Goal: Task Accomplishment & Management: Manage account settings

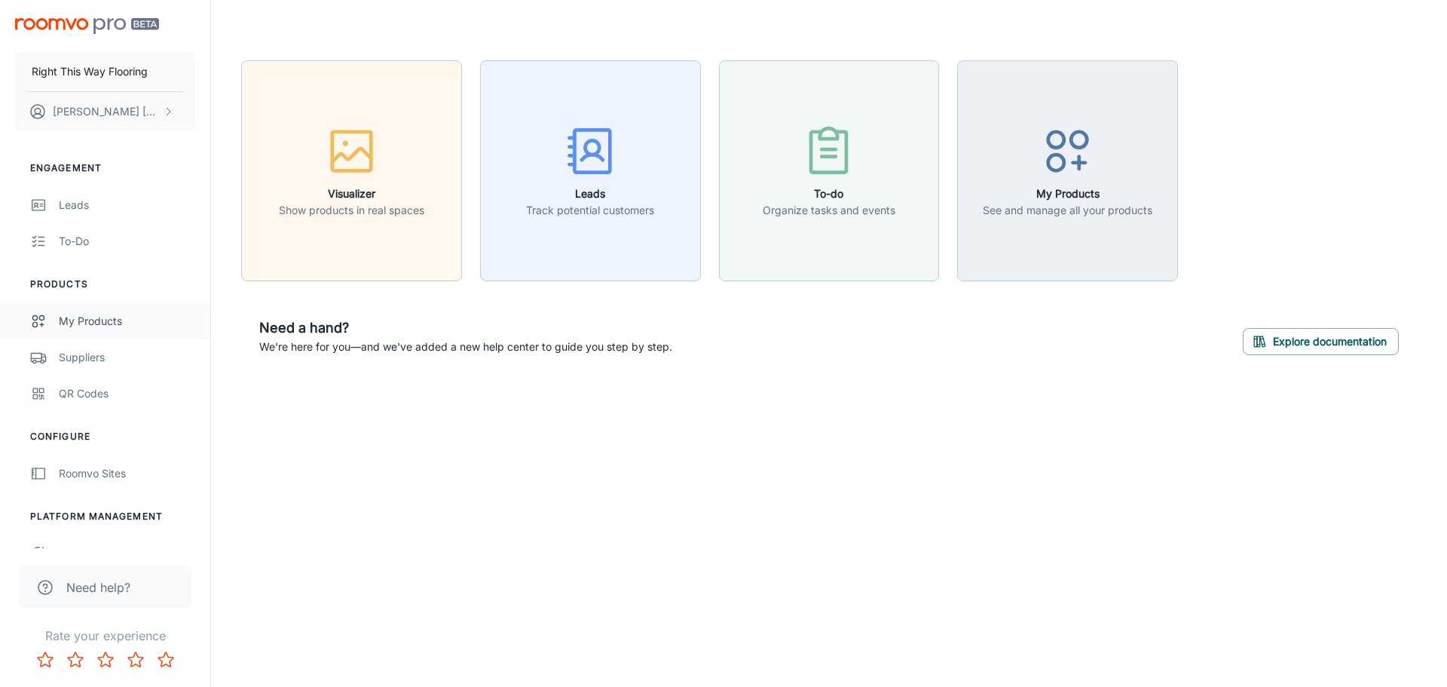
click at [100, 311] on link "My Products" at bounding box center [105, 321] width 210 height 36
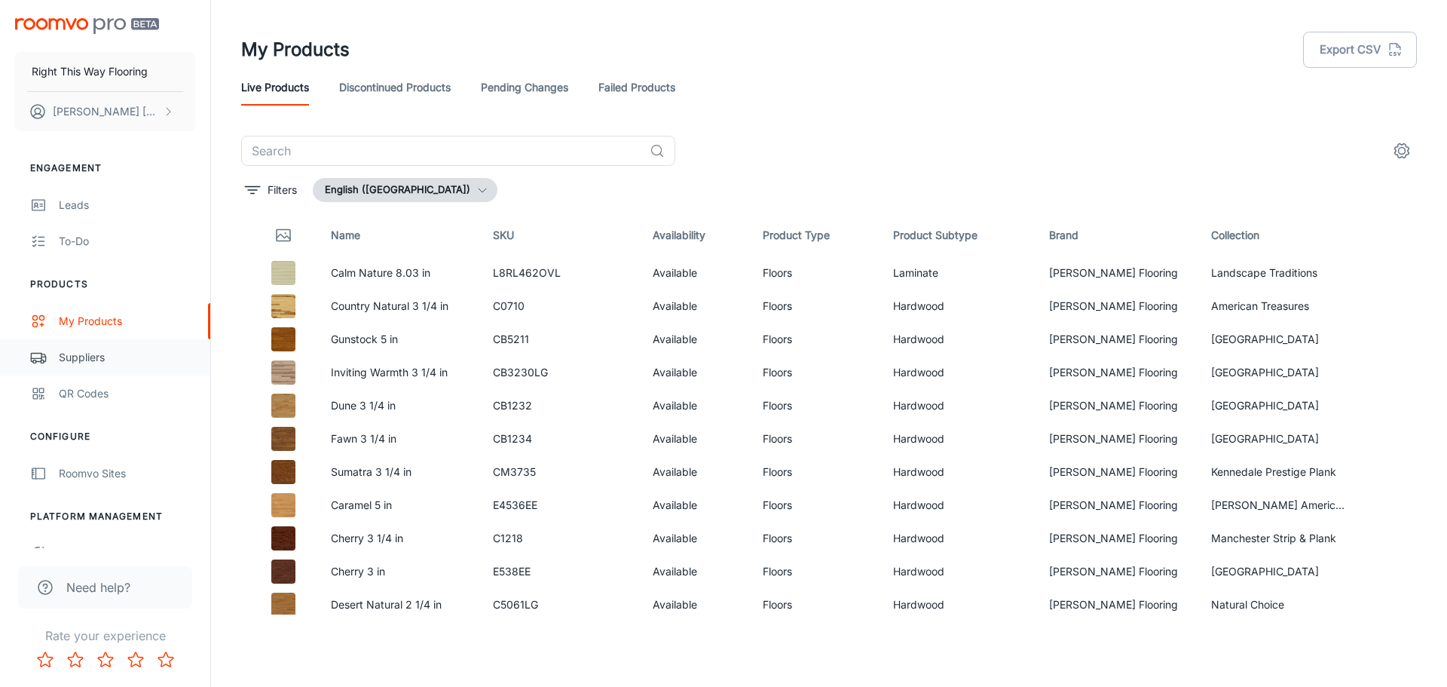
click at [100, 361] on div "Suppliers" at bounding box center [127, 357] width 136 height 17
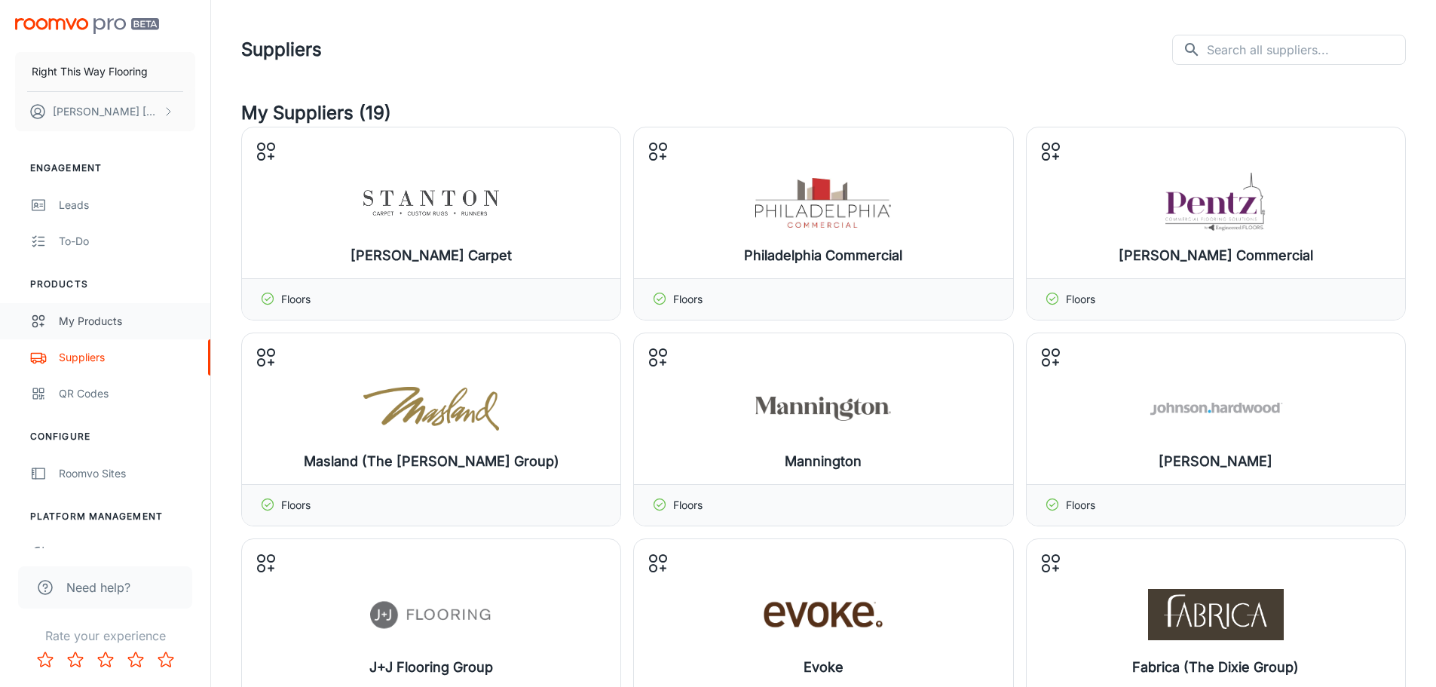
click at [100, 311] on link "My Products" at bounding box center [105, 321] width 210 height 36
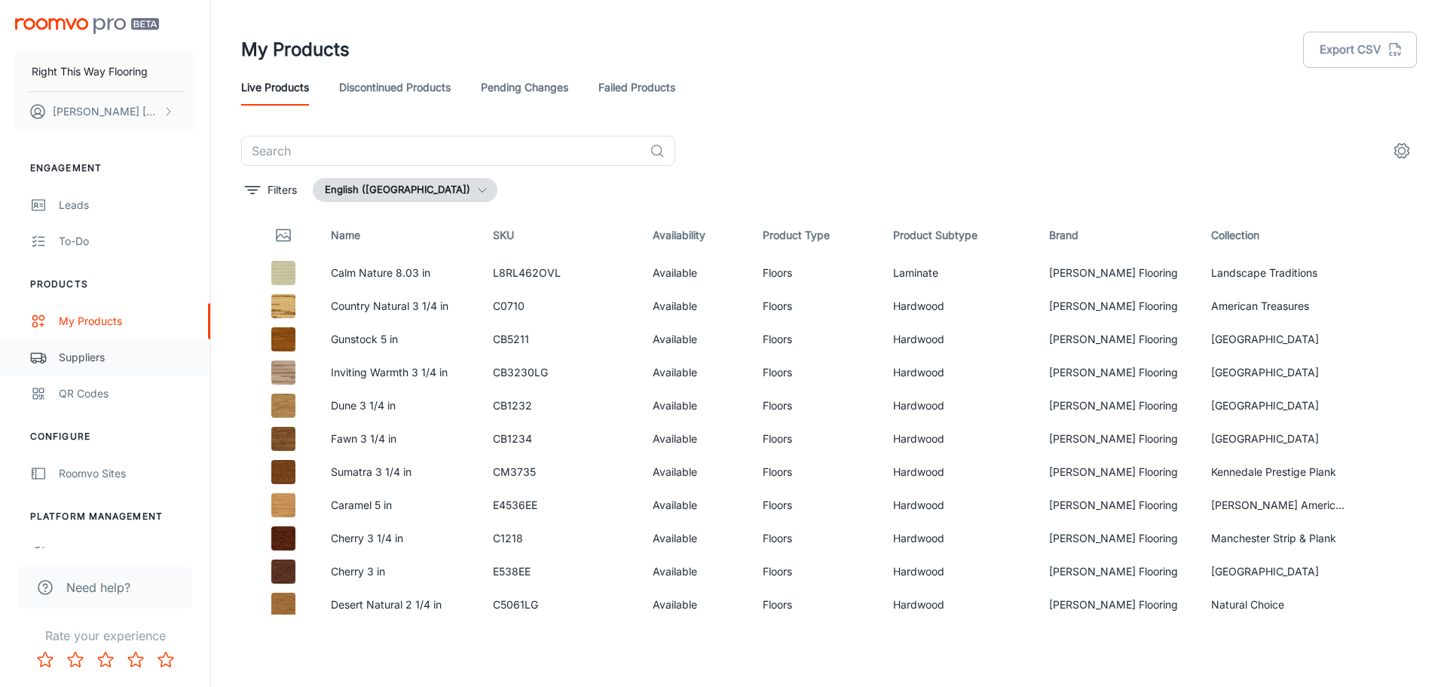
click at [114, 363] on div "Suppliers" at bounding box center [127, 357] width 136 height 17
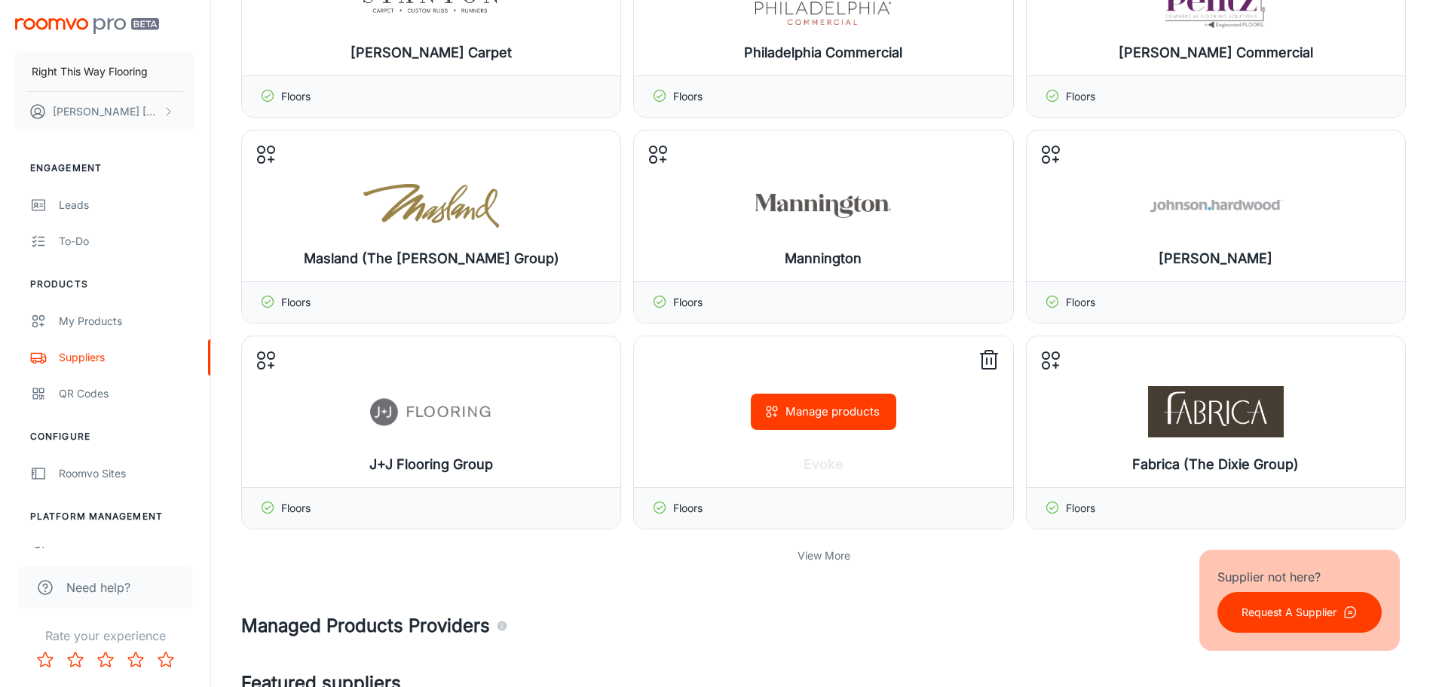
scroll to position [226, 0]
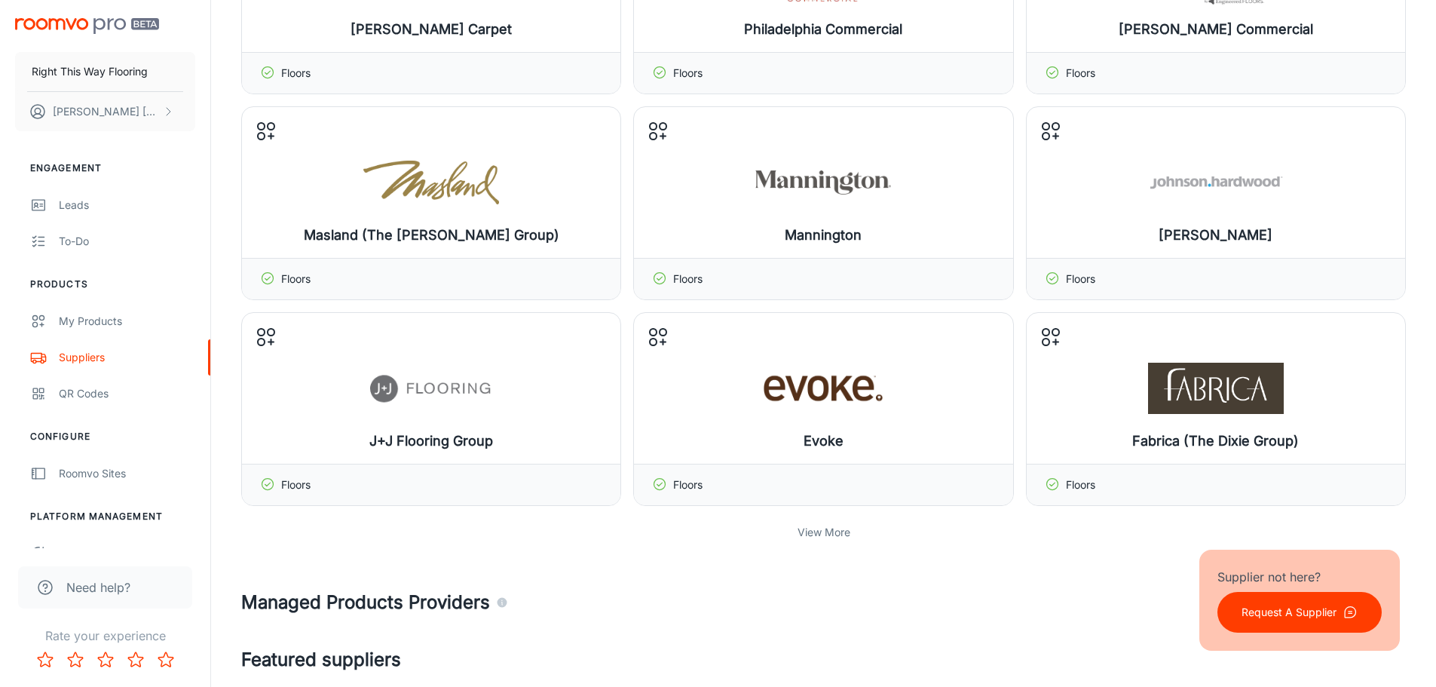
click at [819, 529] on p "View More" at bounding box center [823, 532] width 53 height 17
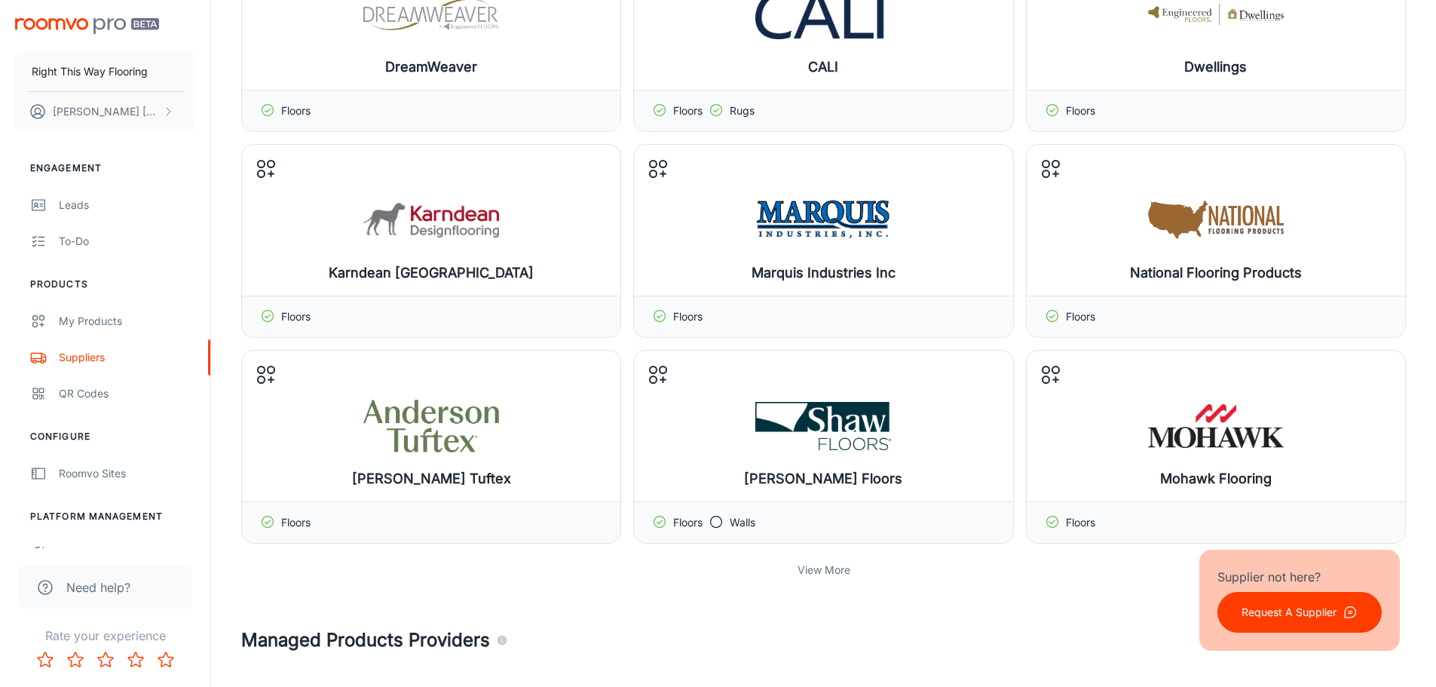
scroll to position [904, 0]
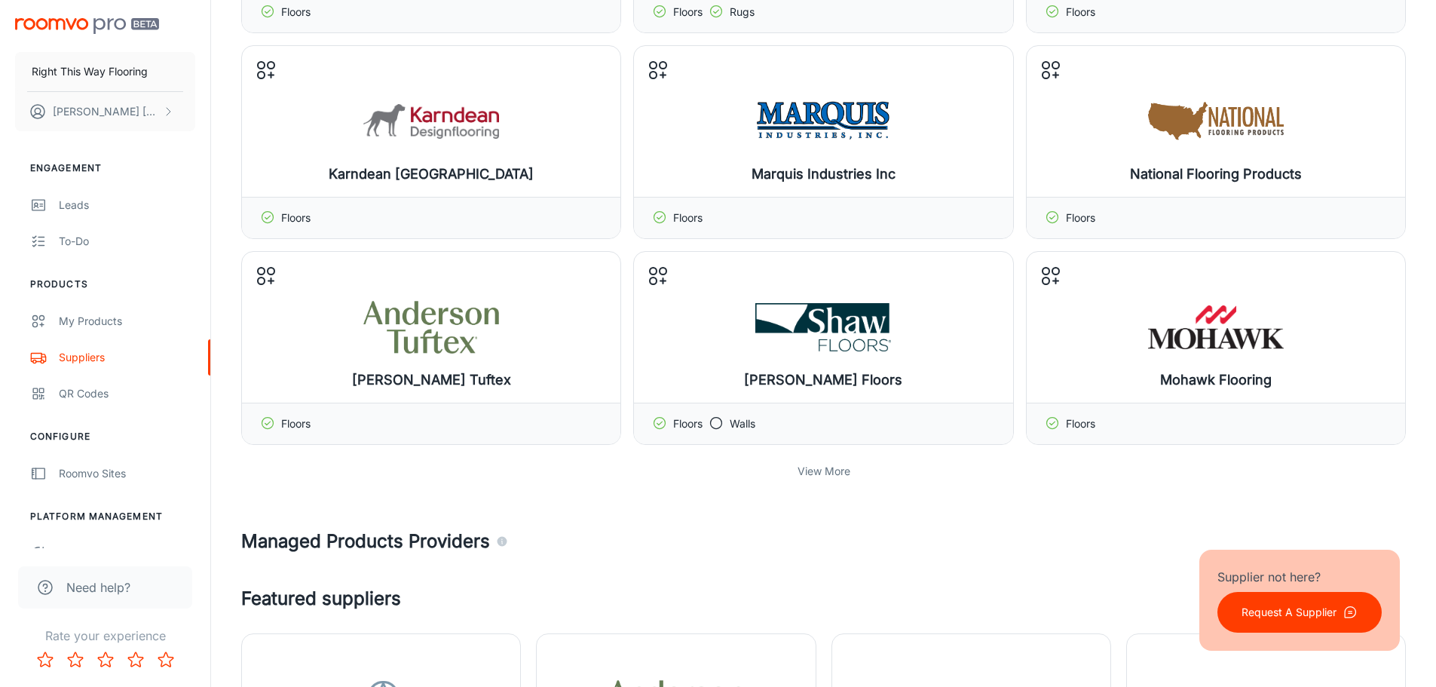
click at [822, 476] on p "View More" at bounding box center [823, 471] width 53 height 17
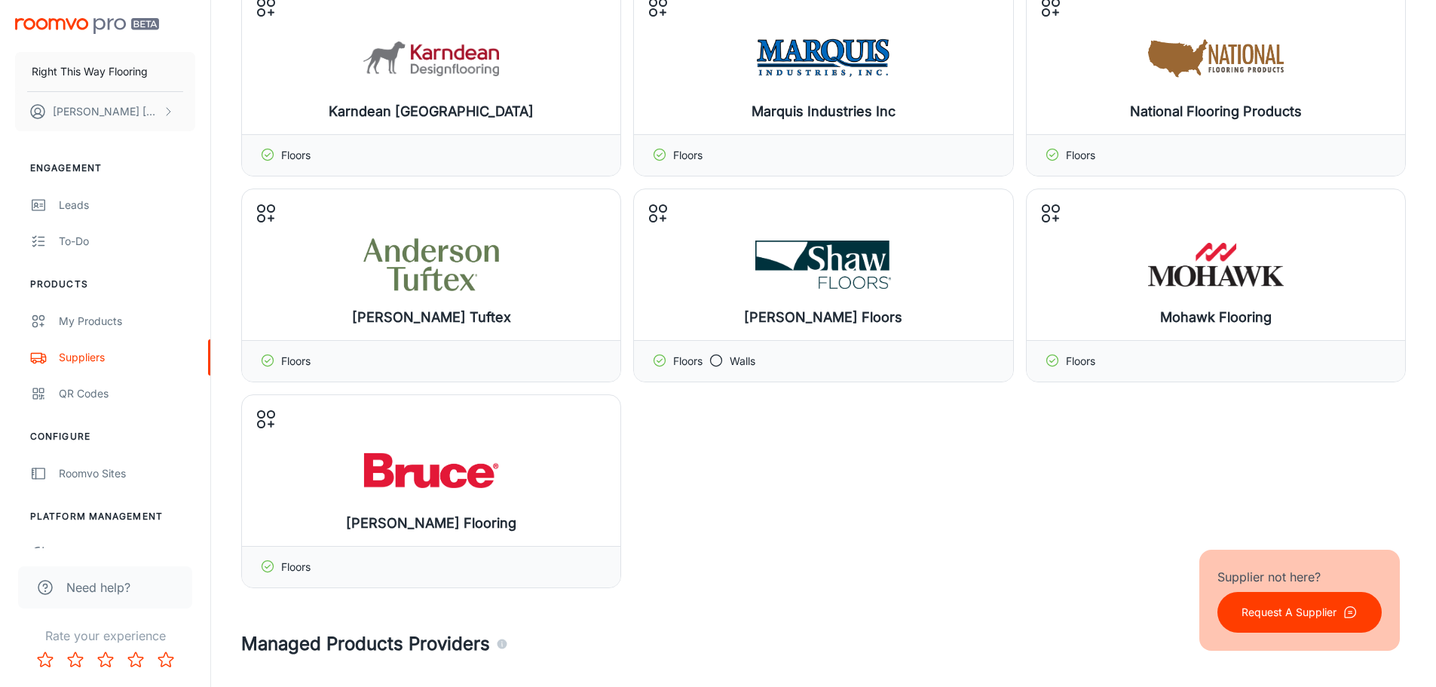
scroll to position [1131, 0]
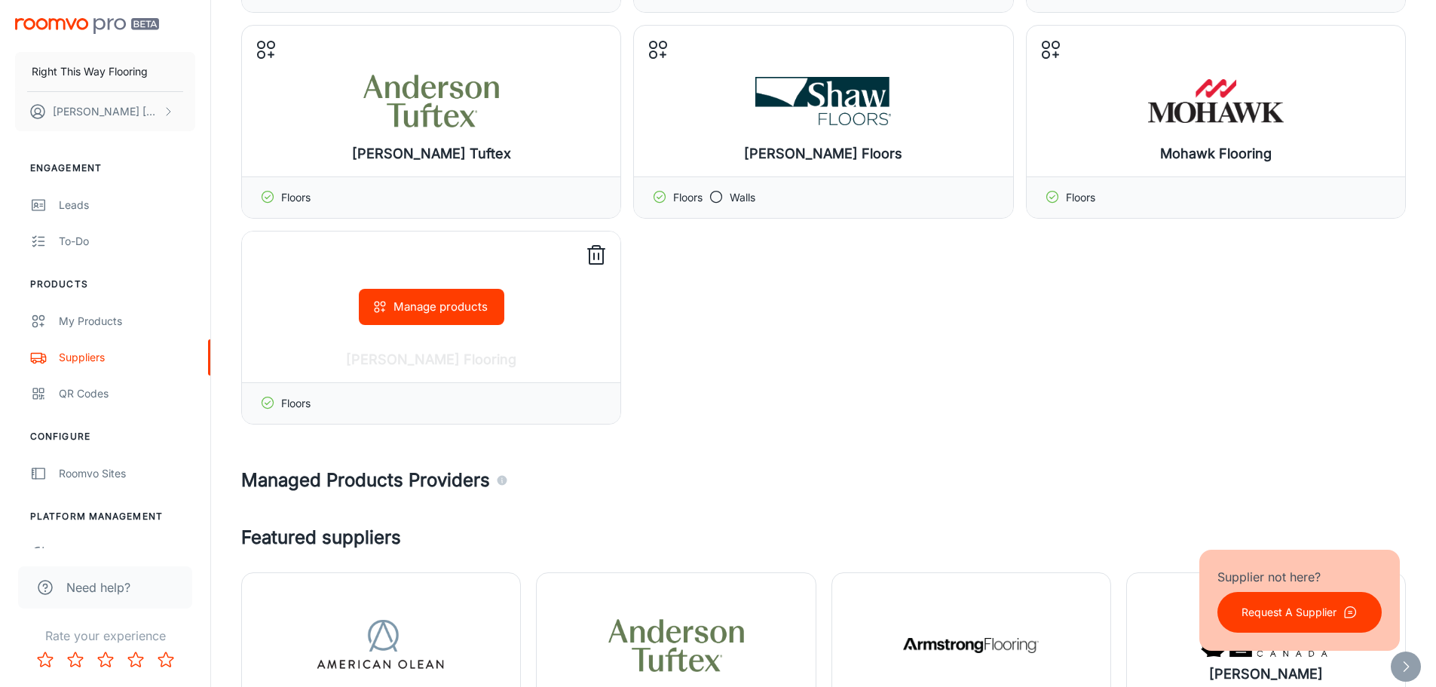
click at [601, 254] on icon at bounding box center [596, 255] width 24 height 24
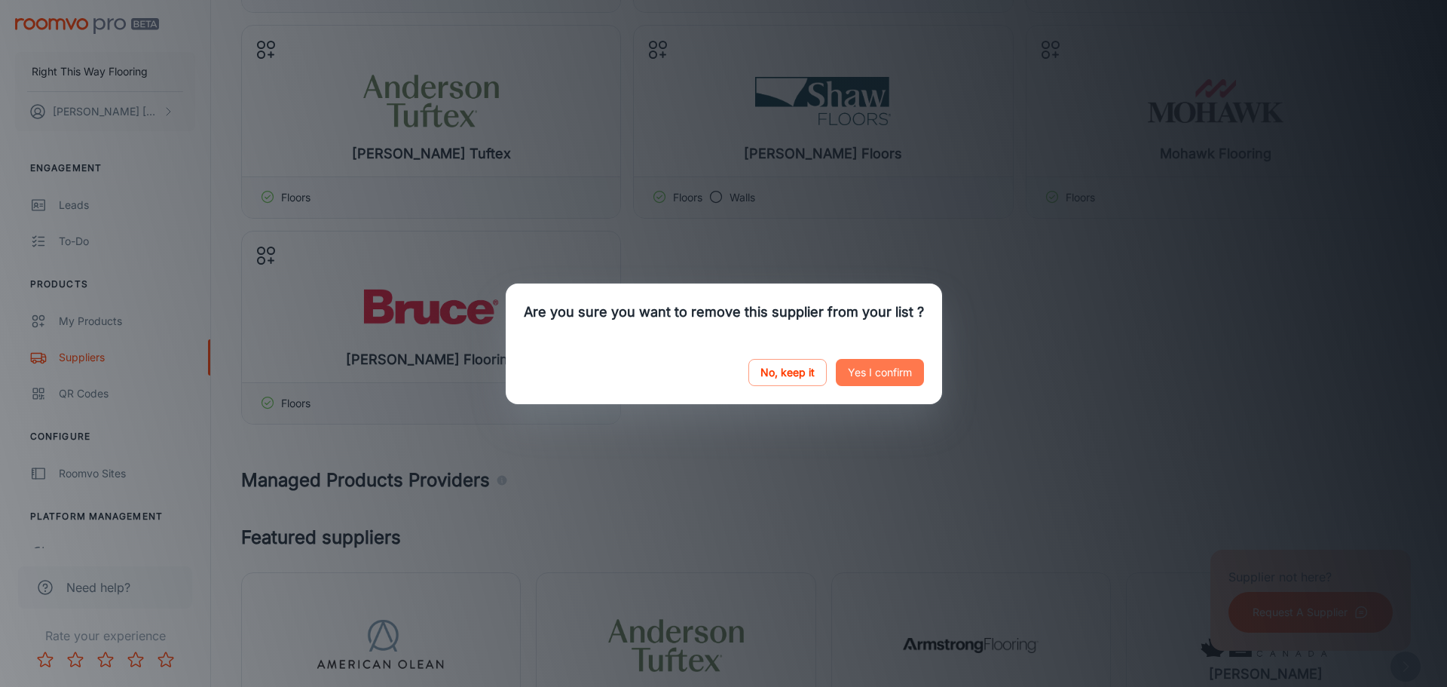
click at [874, 376] on button "Yes I confirm" at bounding box center [880, 372] width 88 height 27
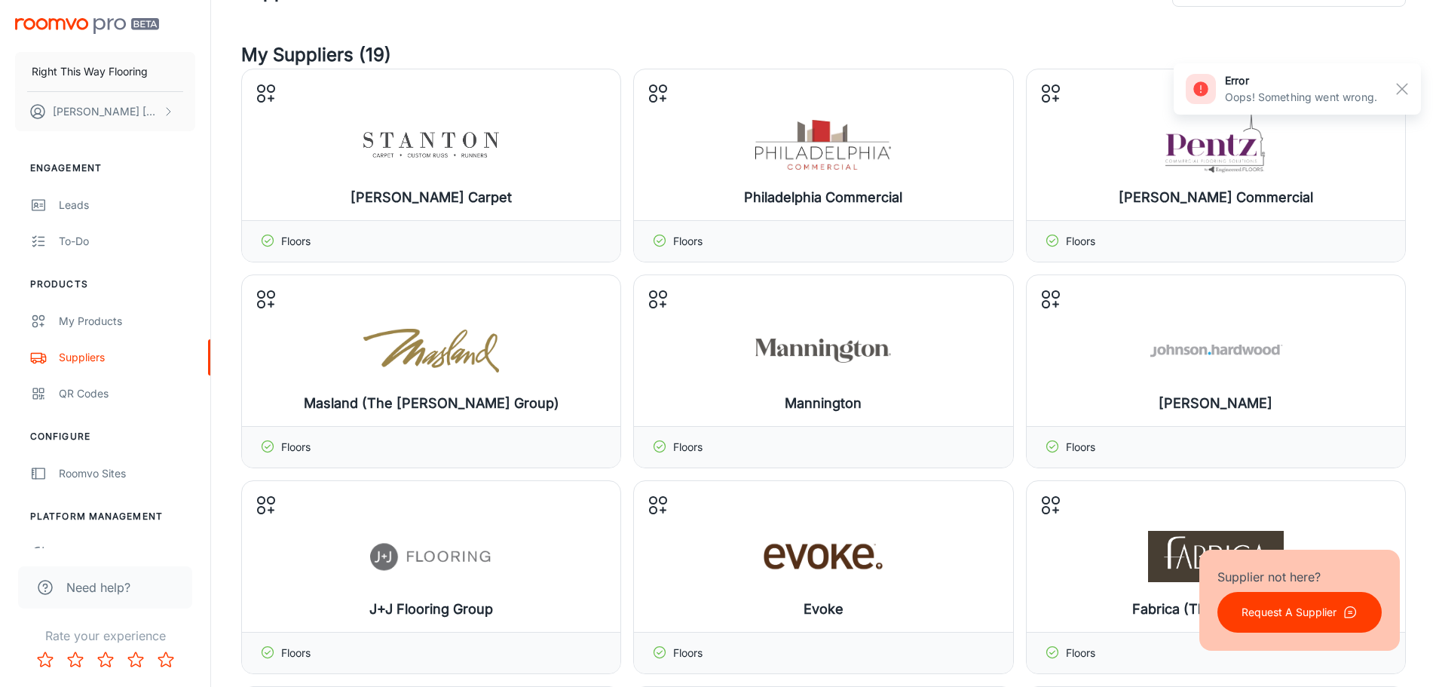
scroll to position [0, 0]
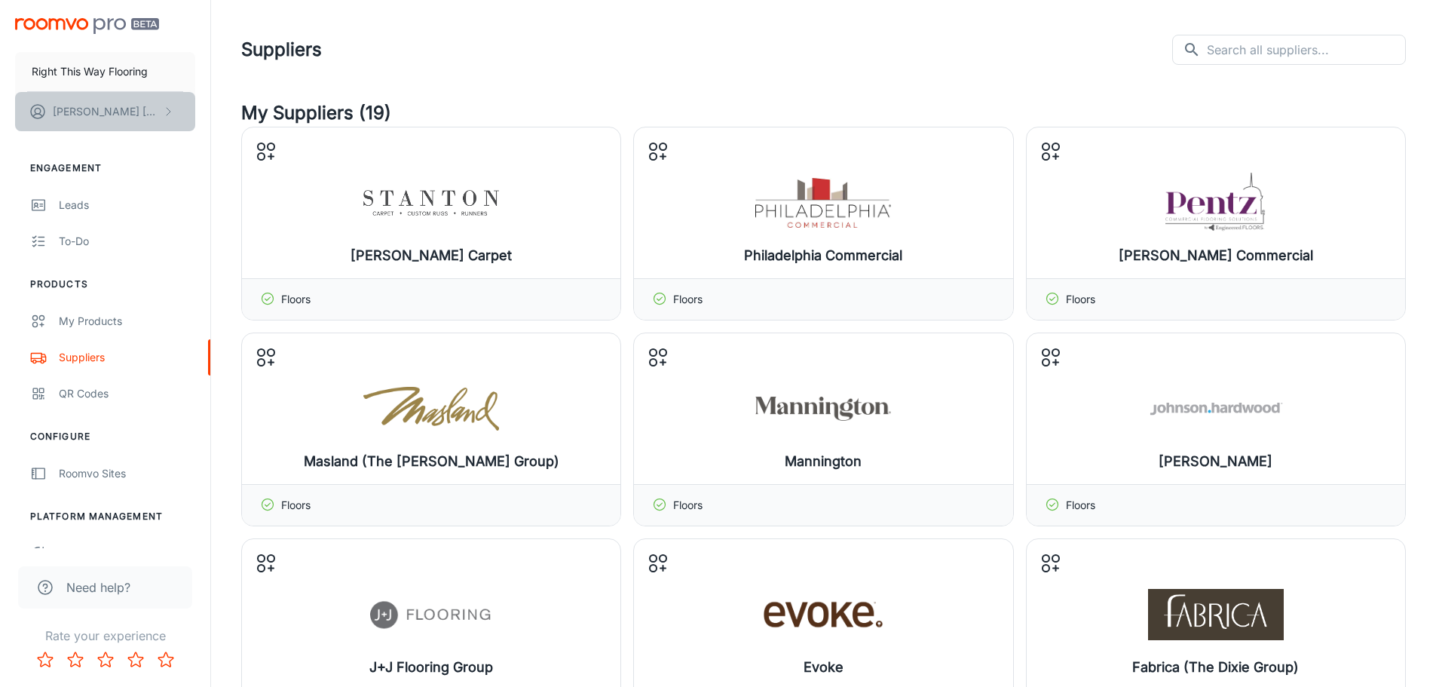
click at [96, 115] on p "[PERSON_NAME]" at bounding box center [106, 111] width 106 height 17
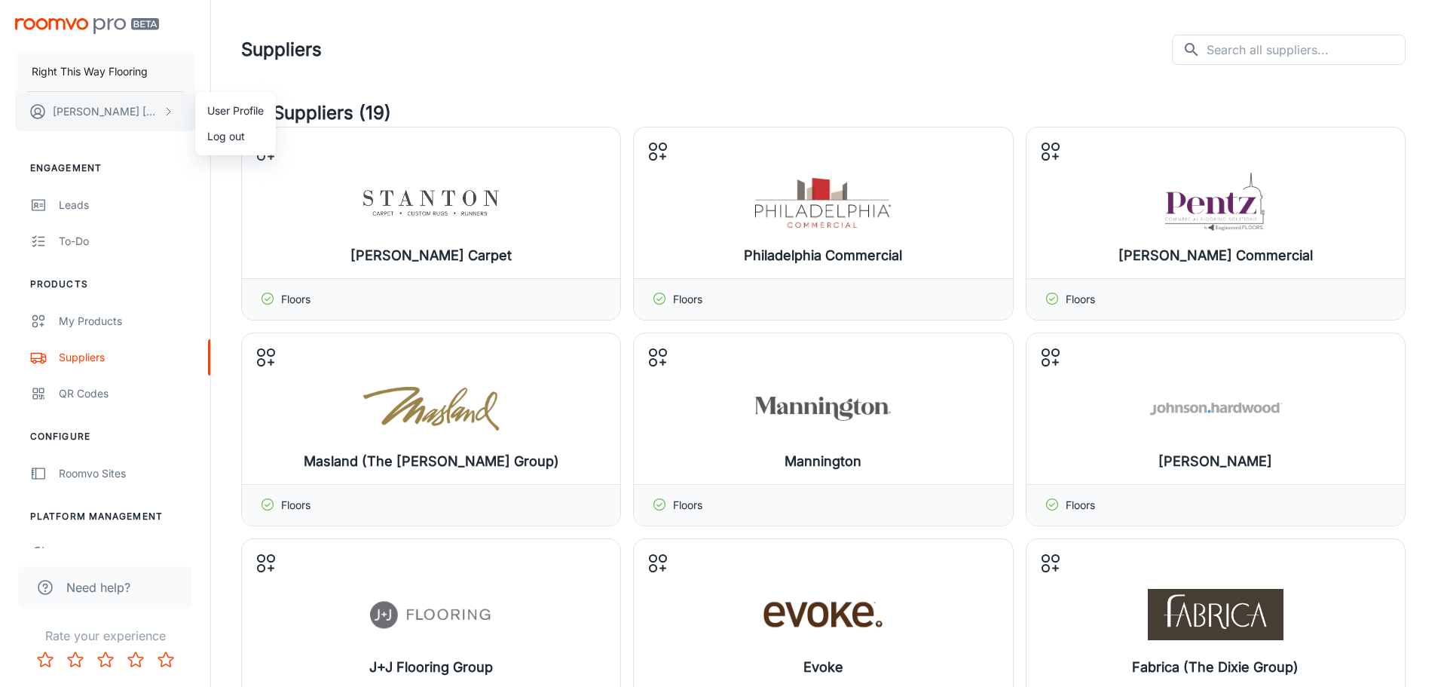
click at [96, 115] on div at bounding box center [723, 343] width 1447 height 687
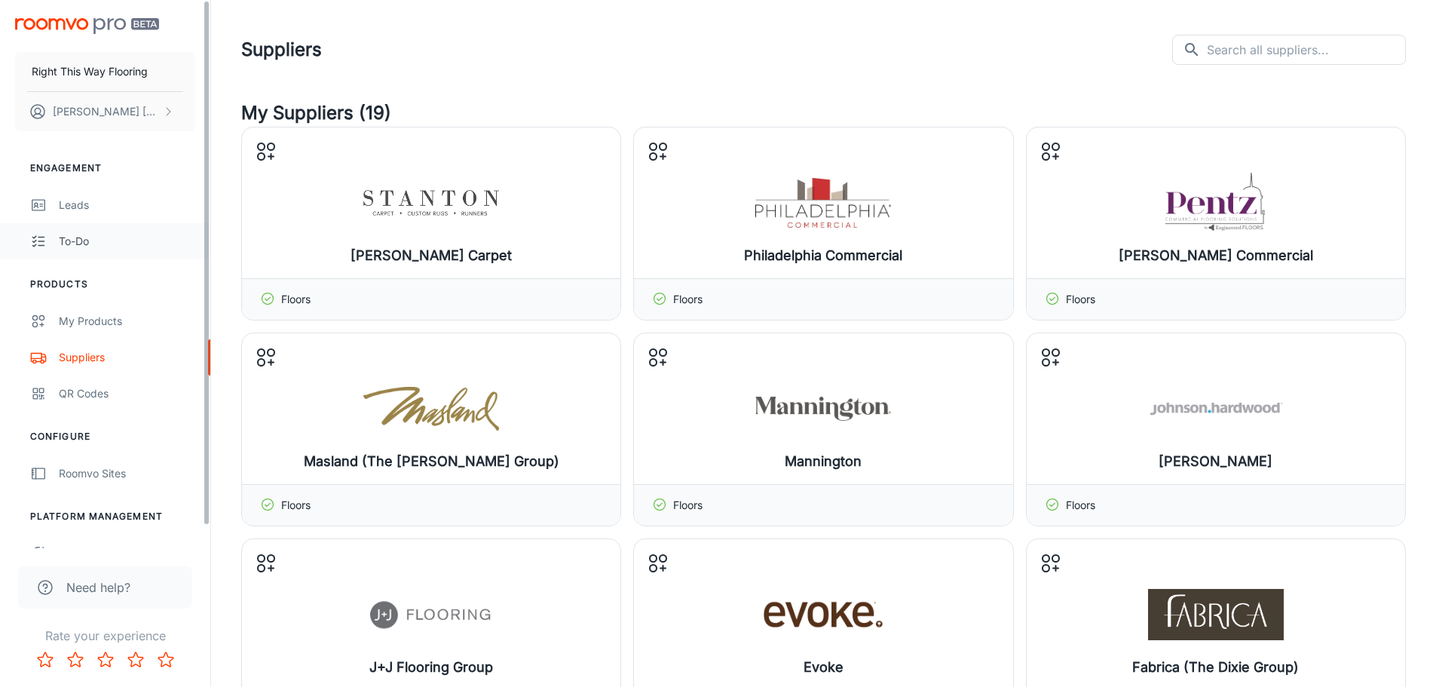
click at [92, 242] on div "To-do" at bounding box center [127, 241] width 136 height 17
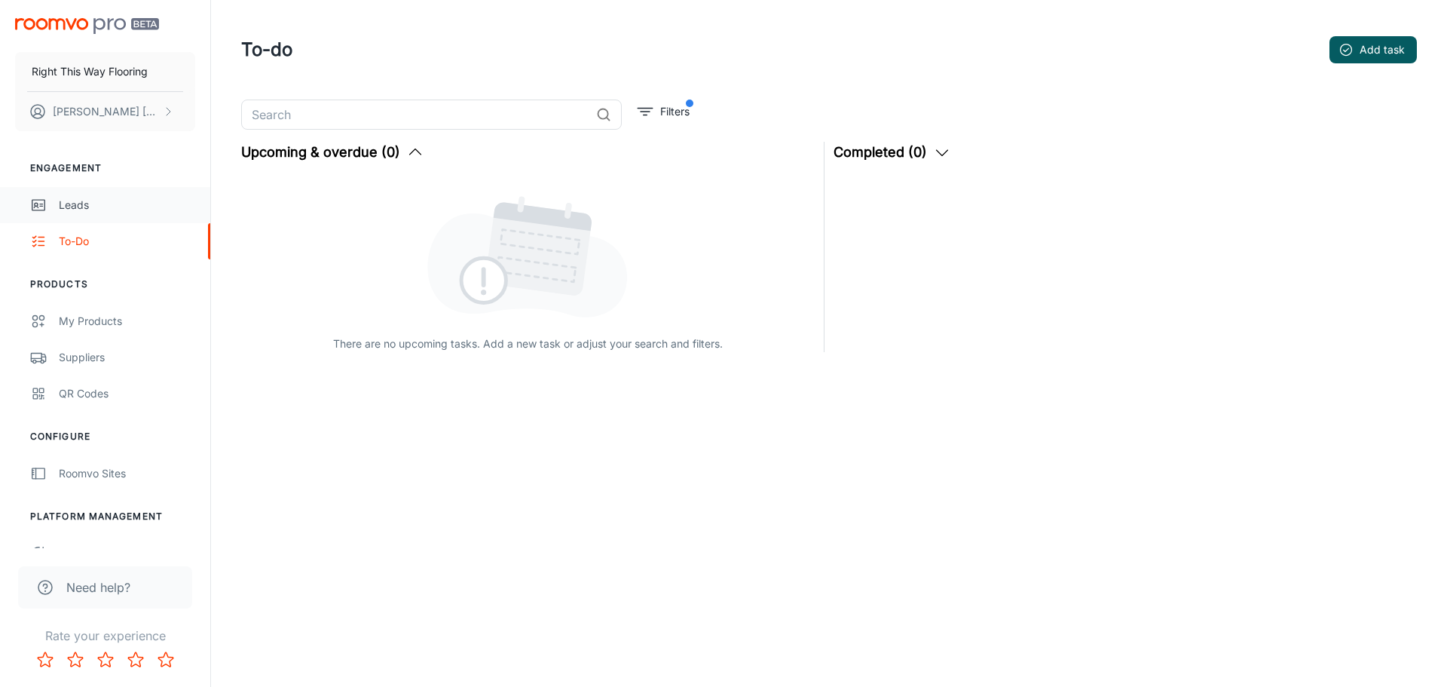
click at [102, 194] on link "Leads" at bounding box center [105, 205] width 210 height 36
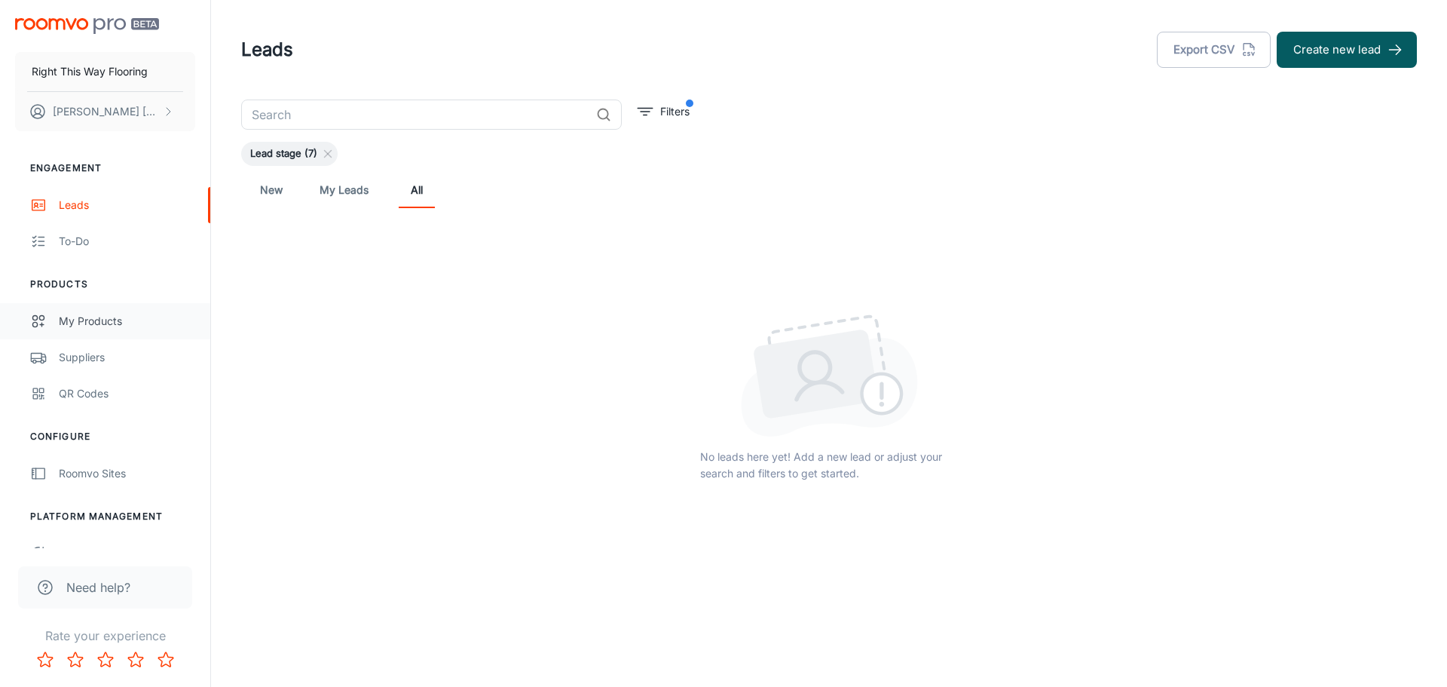
click at [93, 319] on div "My Products" at bounding box center [127, 321] width 136 height 17
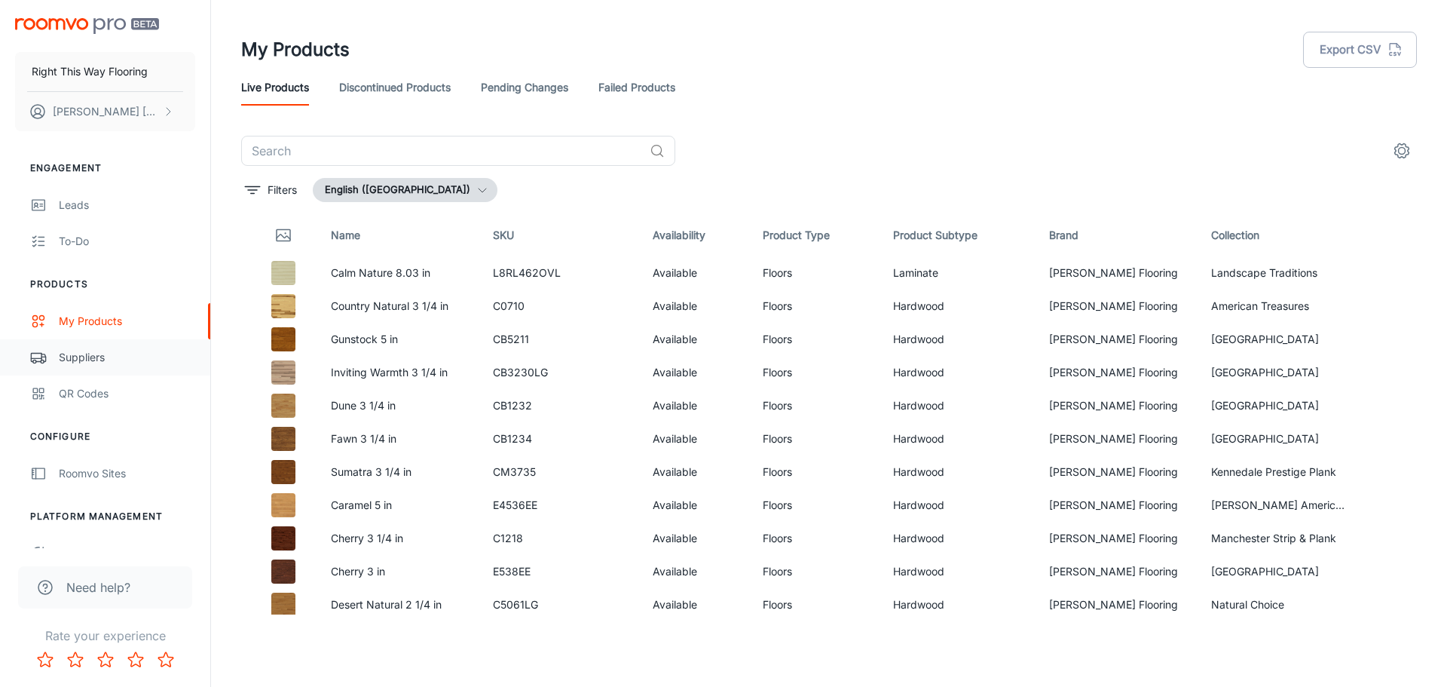
click at [109, 364] on div "Suppliers" at bounding box center [127, 357] width 136 height 17
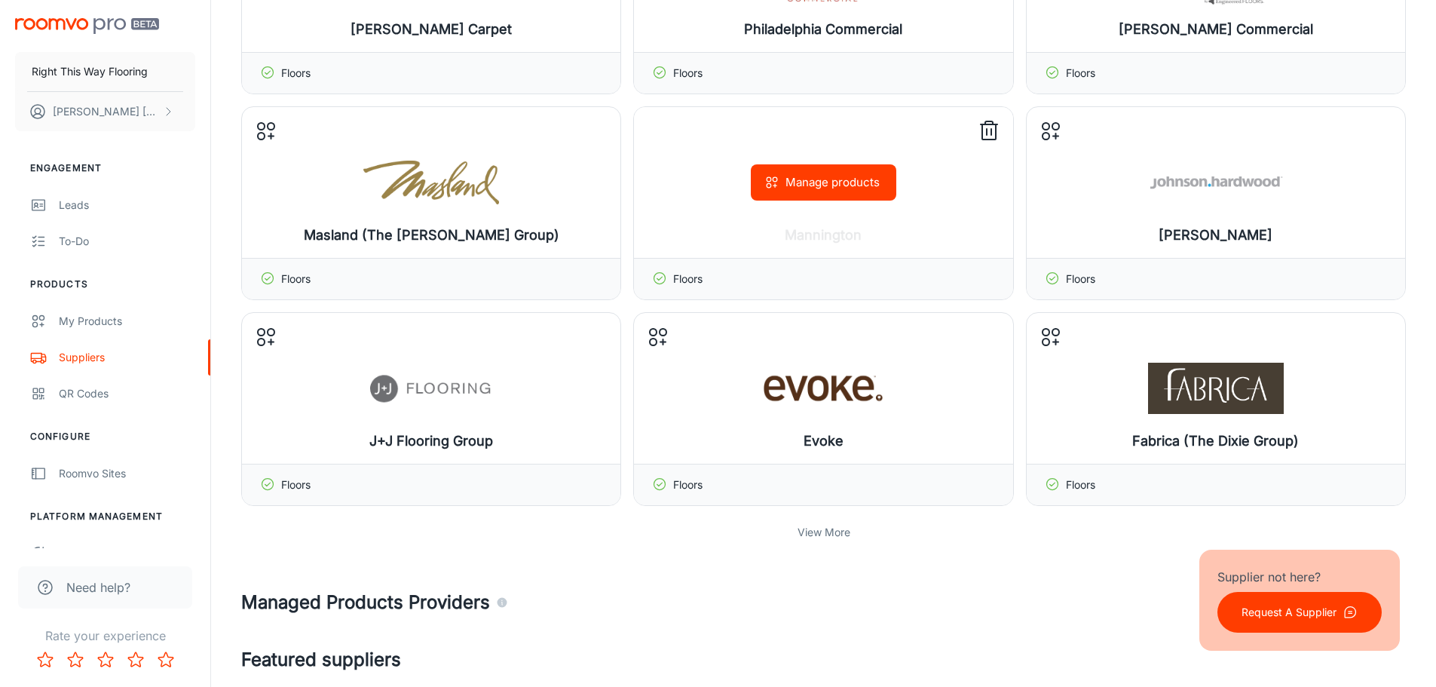
scroll to position [603, 0]
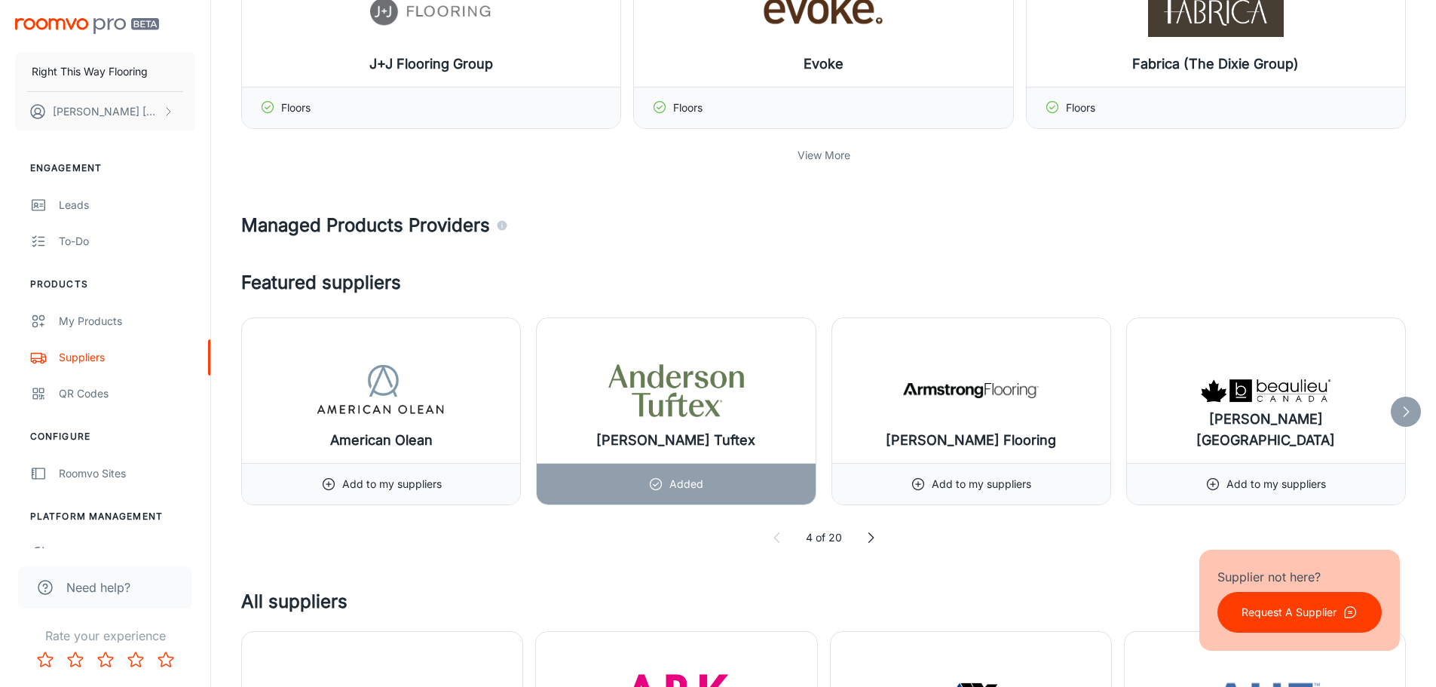
click at [1405, 407] on polyline at bounding box center [1406, 411] width 5 height 10
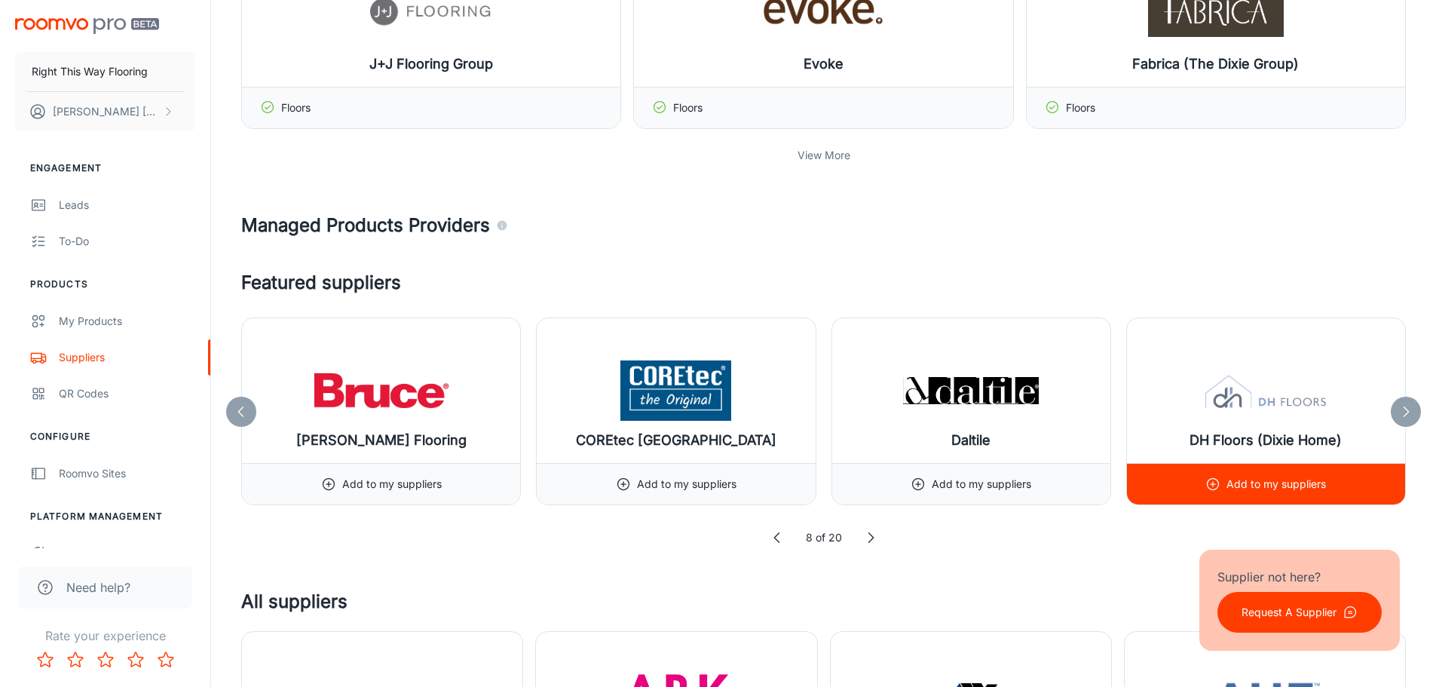
click at [1280, 482] on p "Add to my suppliers" at bounding box center [1275, 484] width 99 height 17
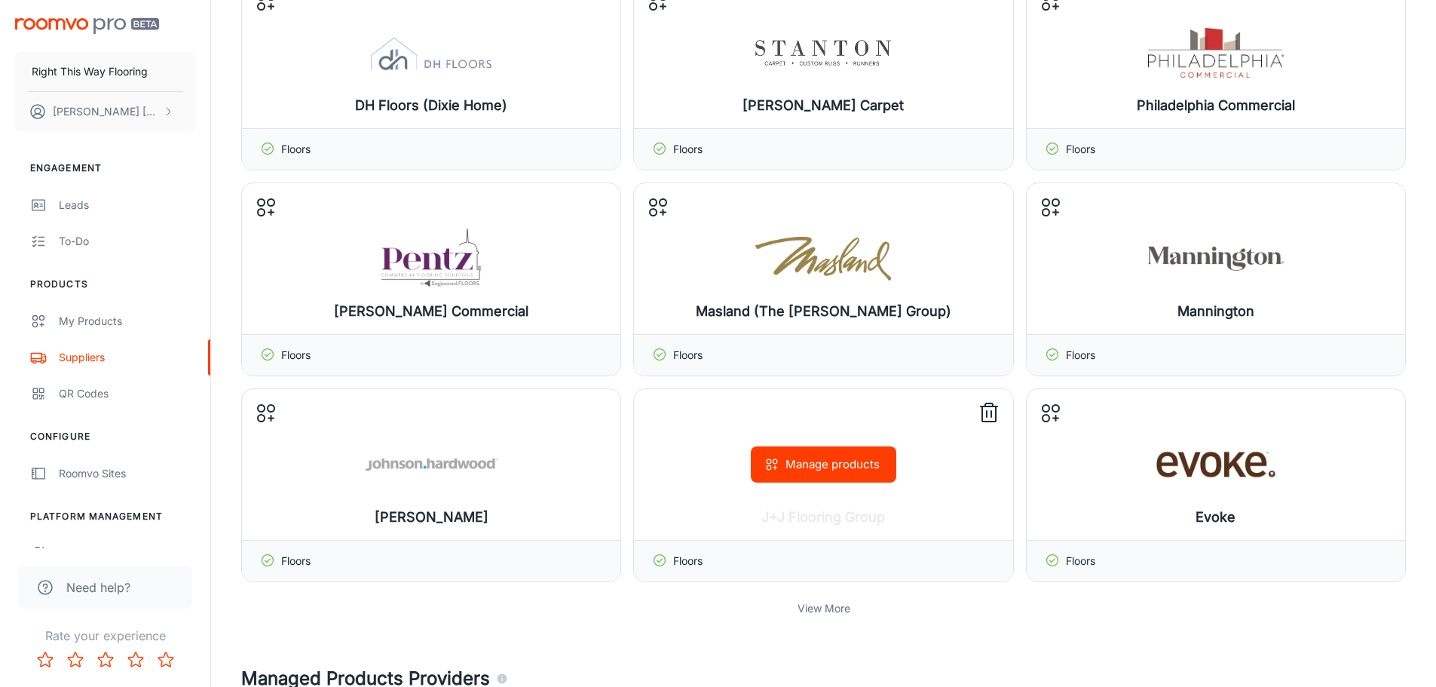
scroll to position [301, 0]
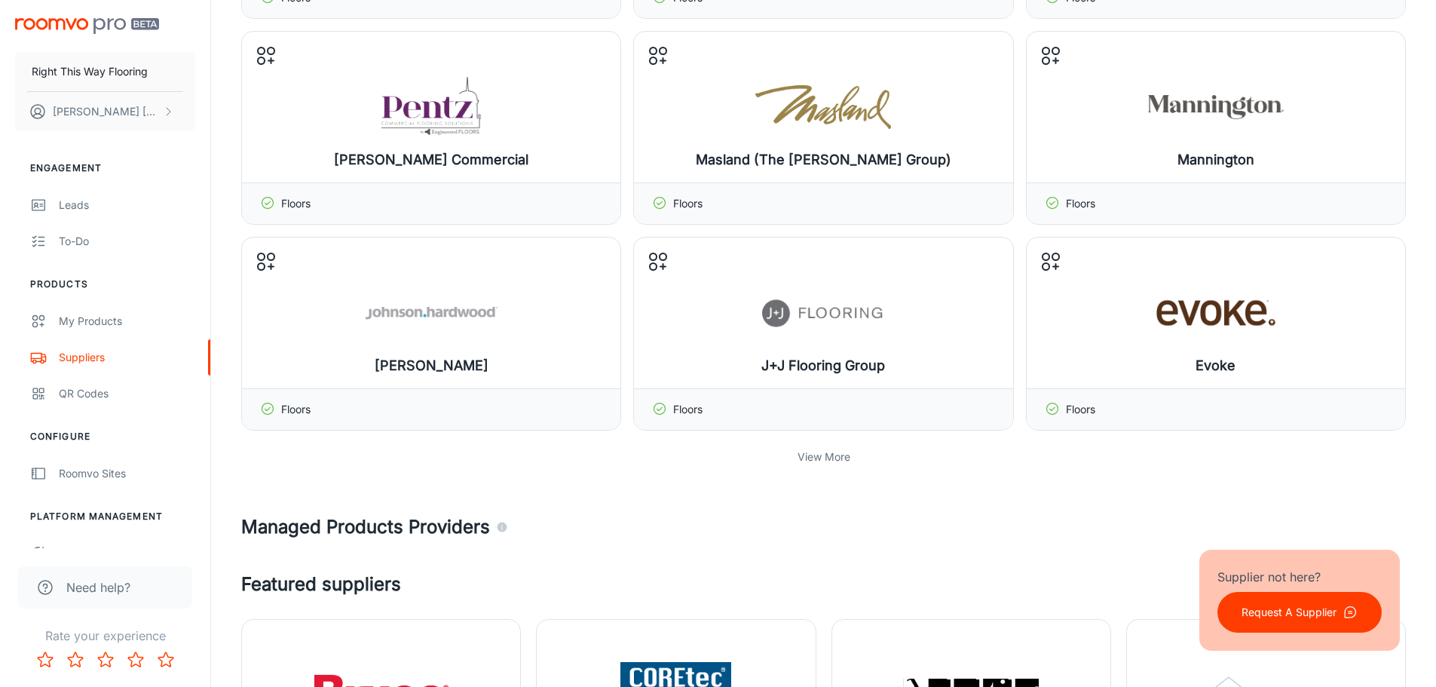
click at [826, 455] on p "View More" at bounding box center [823, 456] width 53 height 17
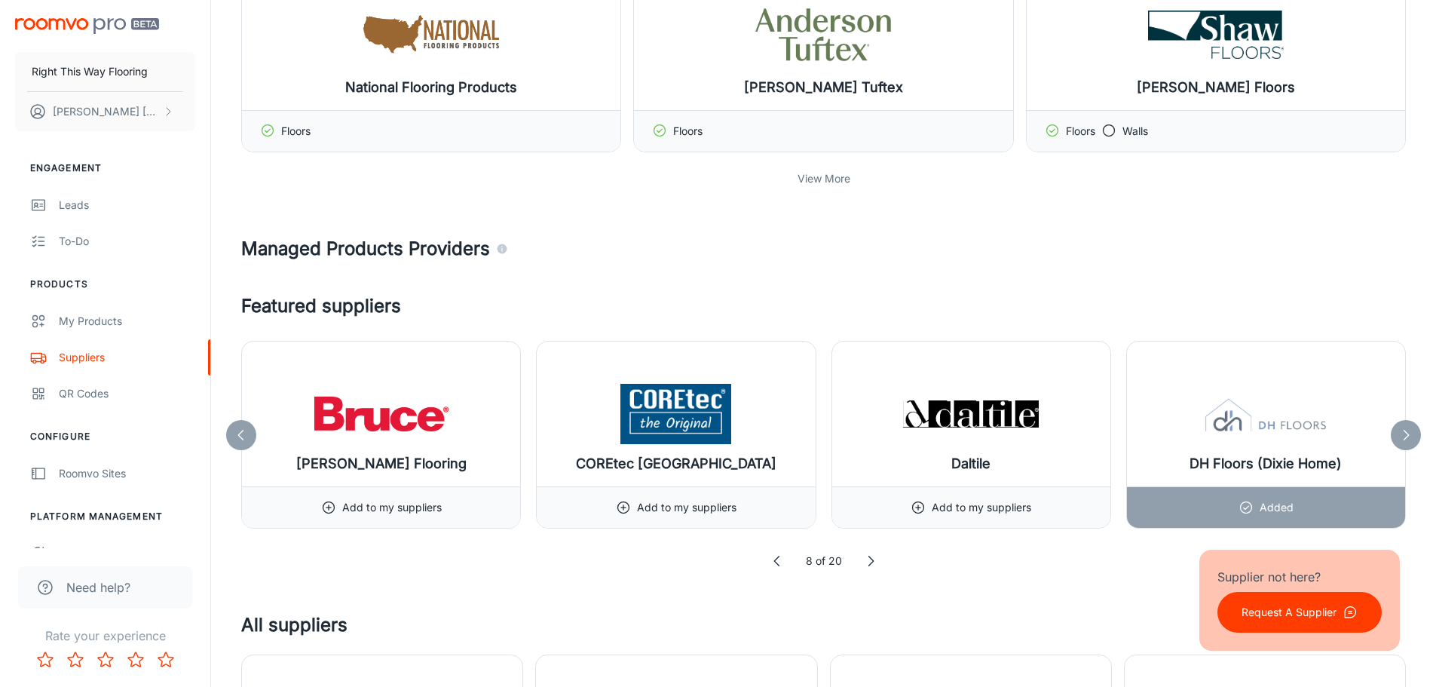
scroll to position [1206, 0]
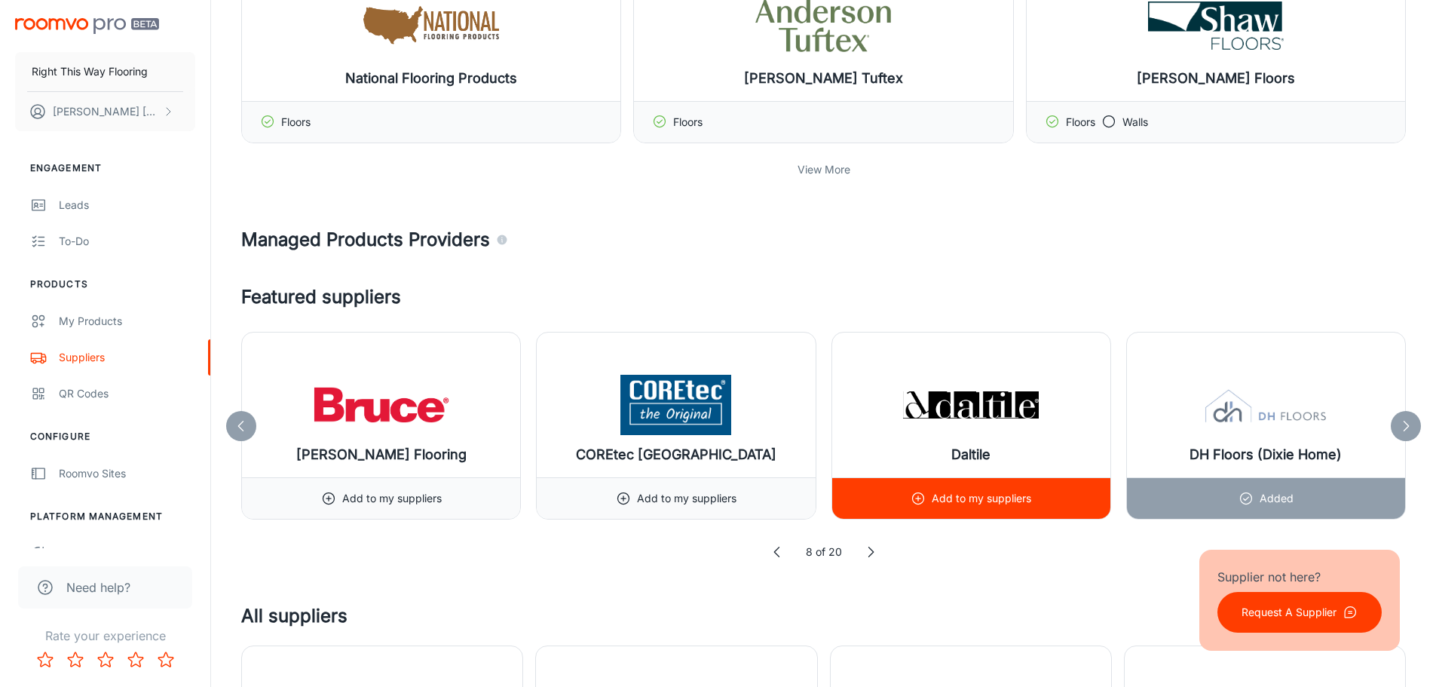
click at [997, 493] on p "Add to my suppliers" at bounding box center [981, 498] width 99 height 17
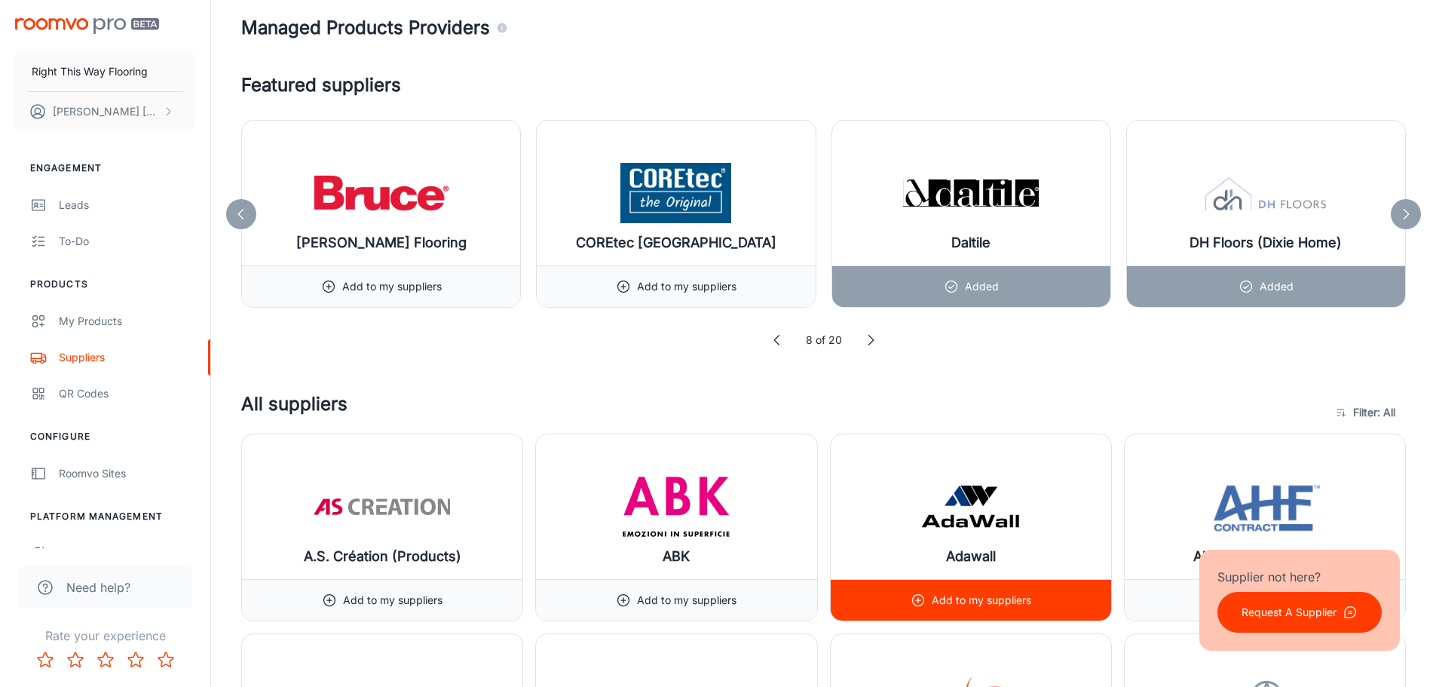
scroll to position [1281, 0]
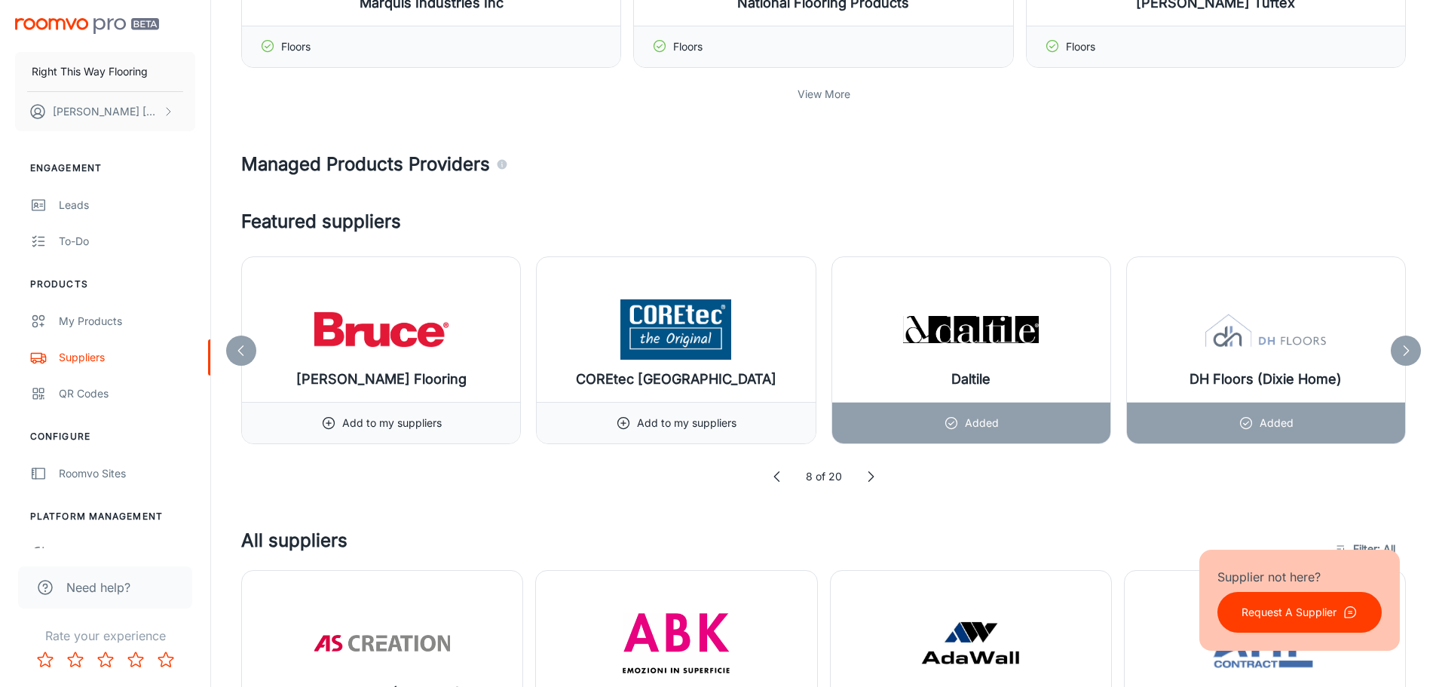
click at [1401, 348] on icon at bounding box center [1405, 350] width 15 height 15
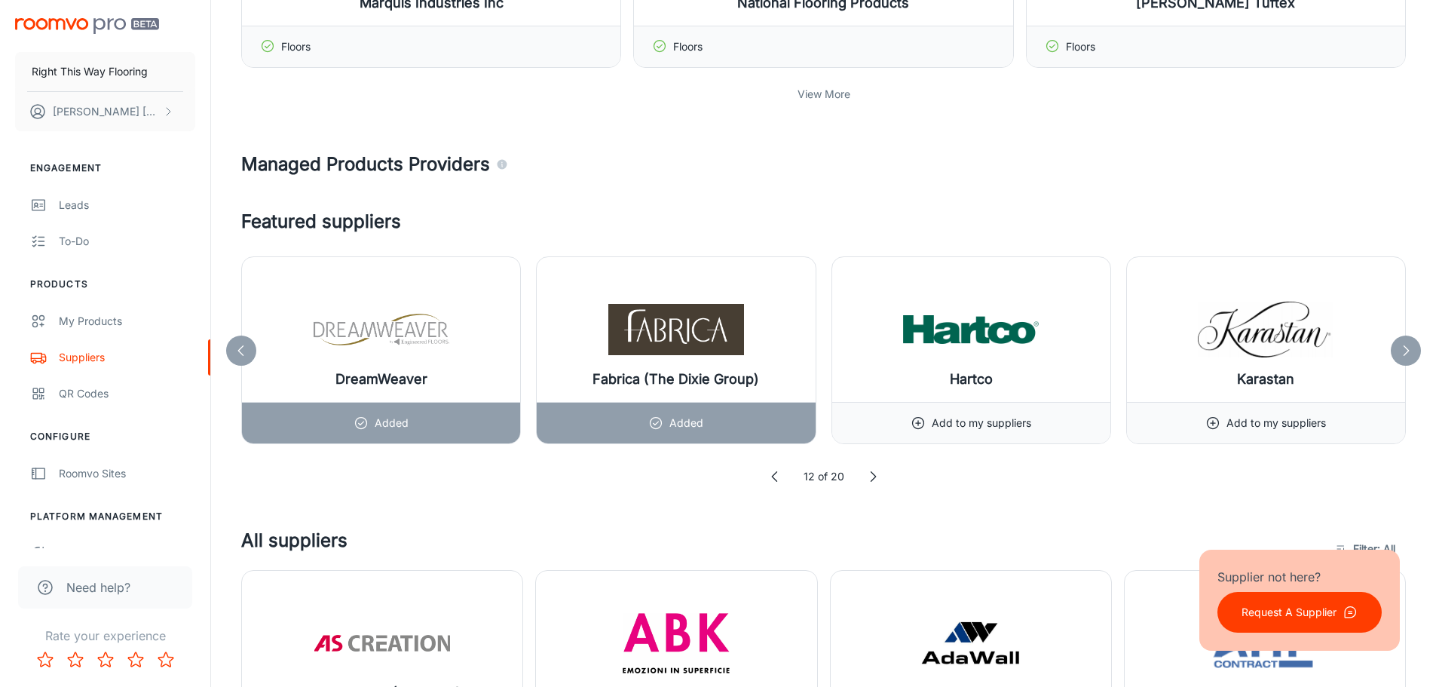
click at [1401, 348] on icon at bounding box center [1405, 350] width 15 height 15
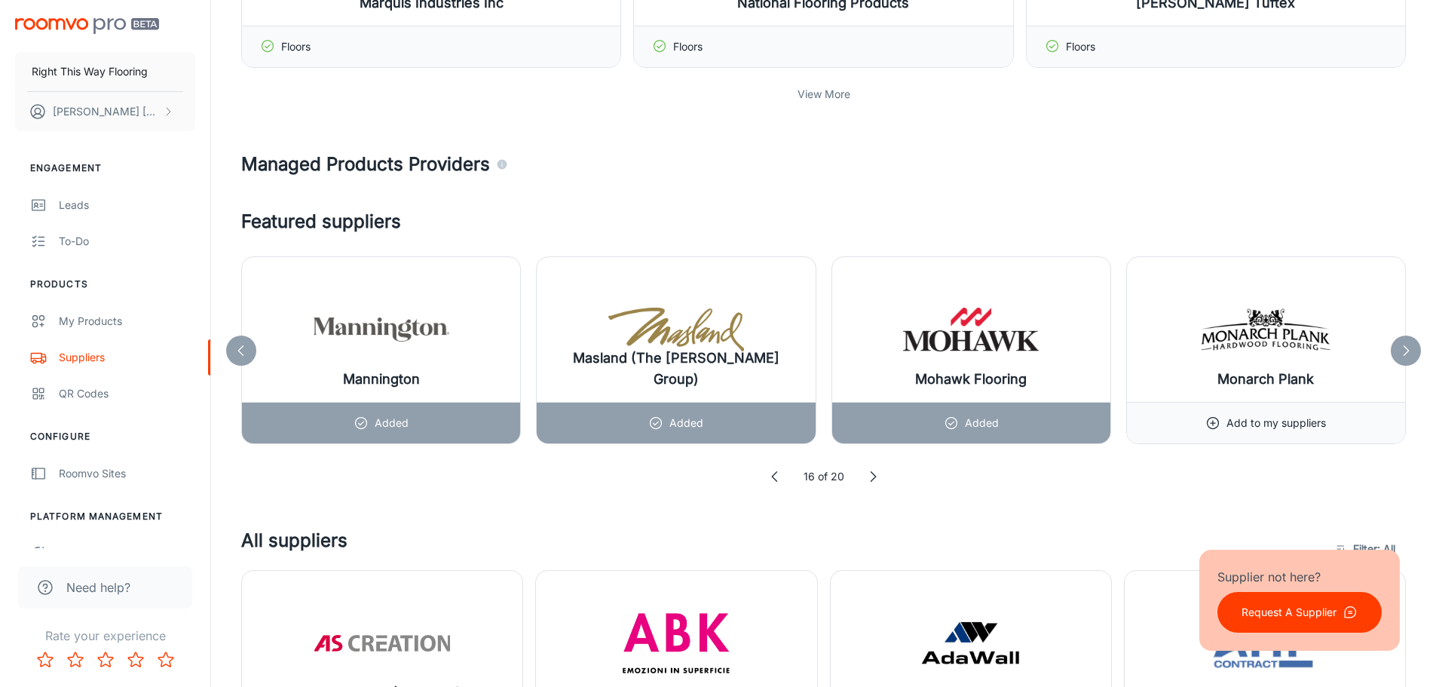
click at [1401, 348] on icon at bounding box center [1405, 350] width 15 height 15
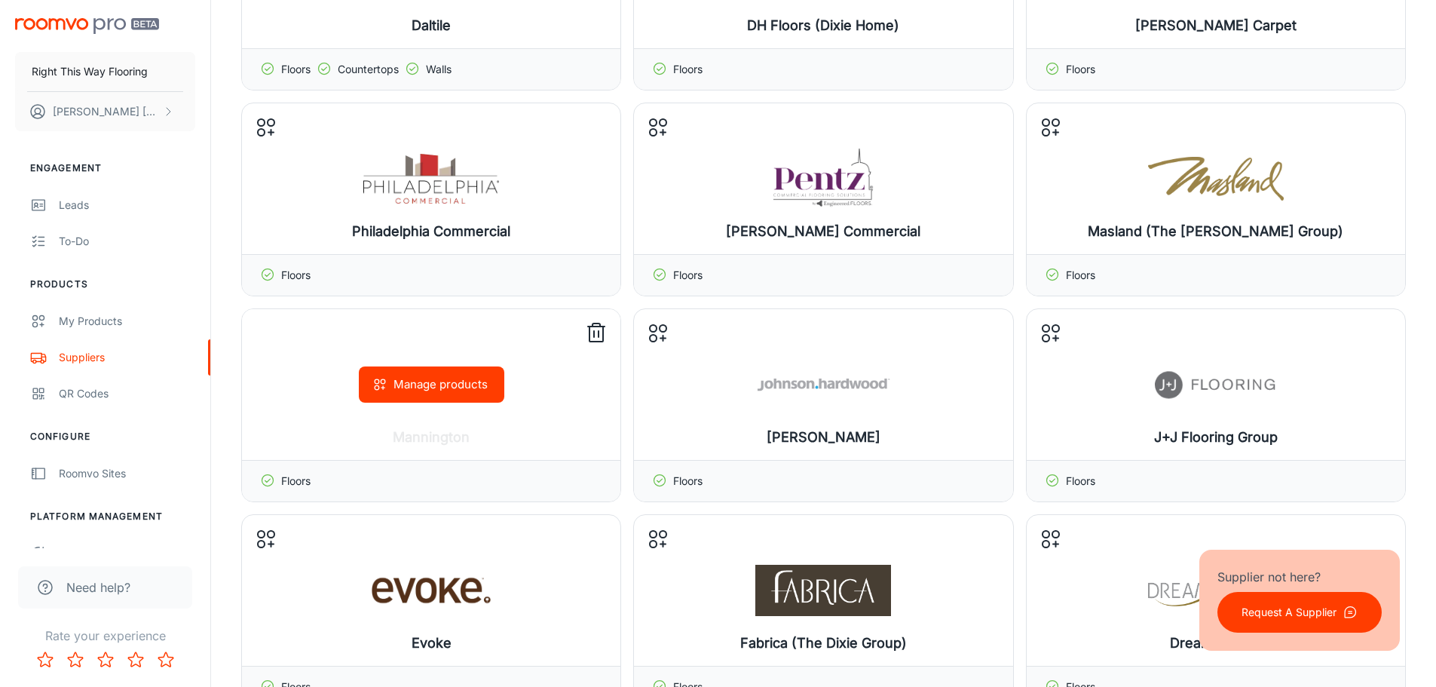
scroll to position [0, 0]
